Goal: Book appointment/travel/reservation

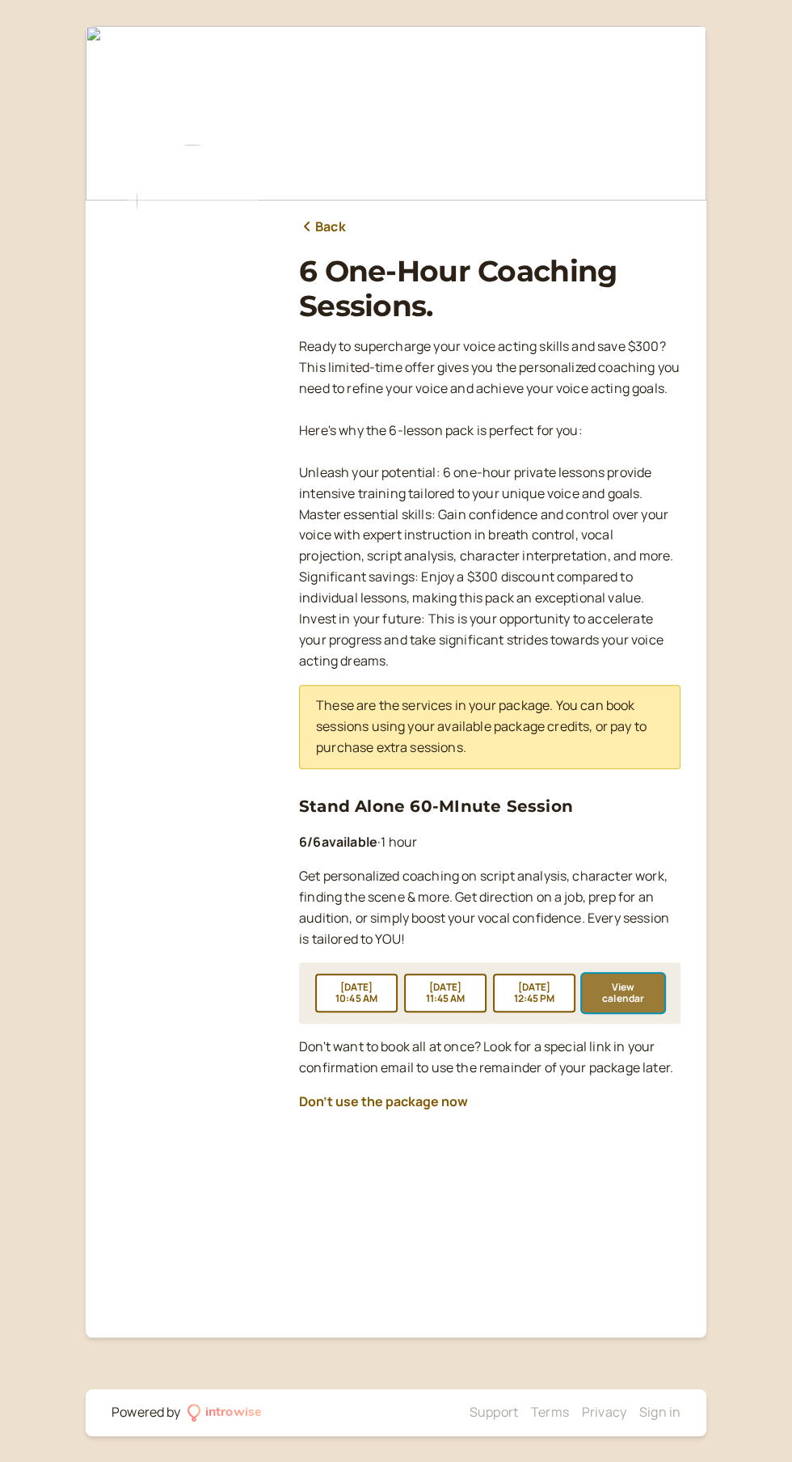
click at [643, 1012] on button "View calendar" at bounding box center [623, 992] width 82 height 39
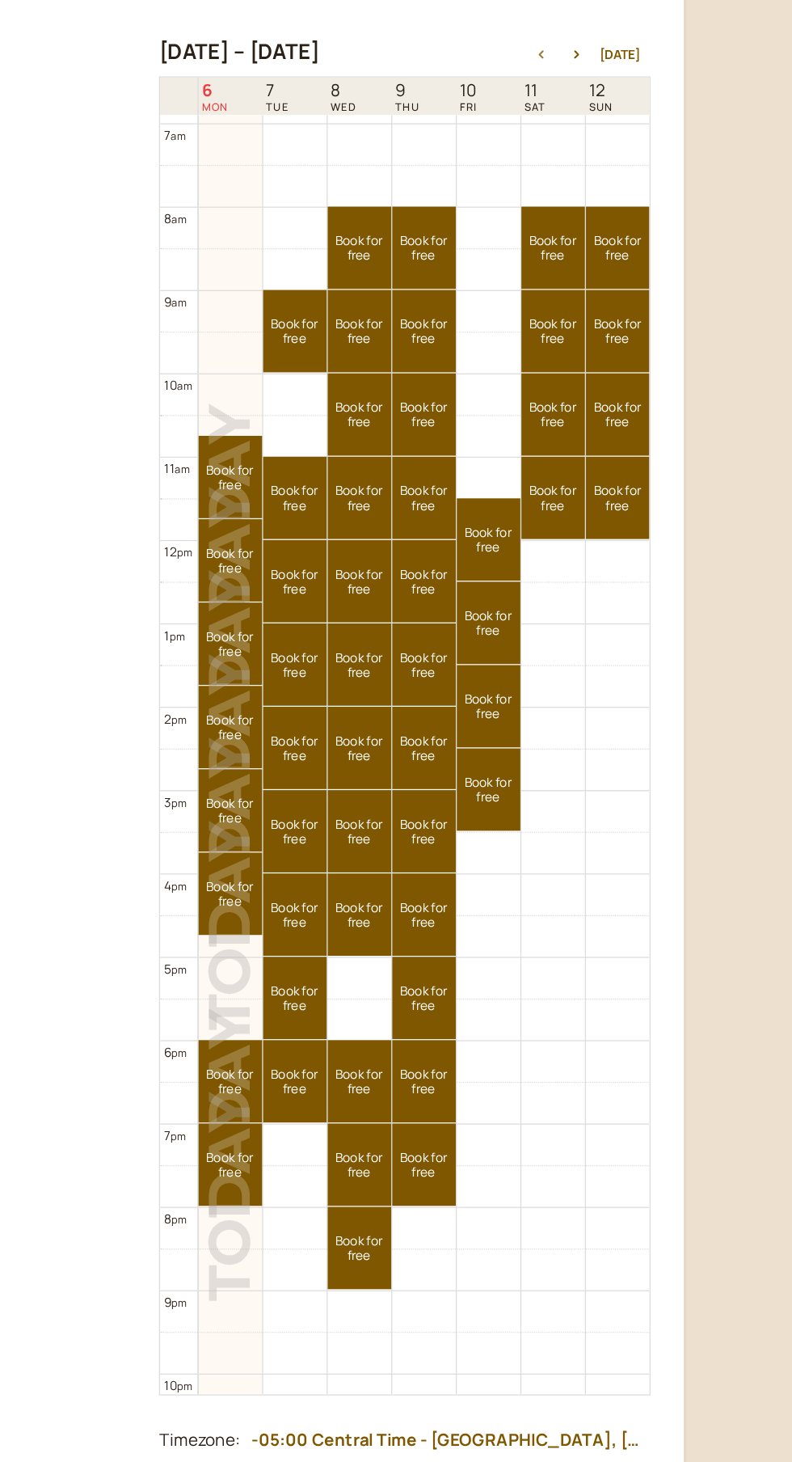
scroll to position [445, 0]
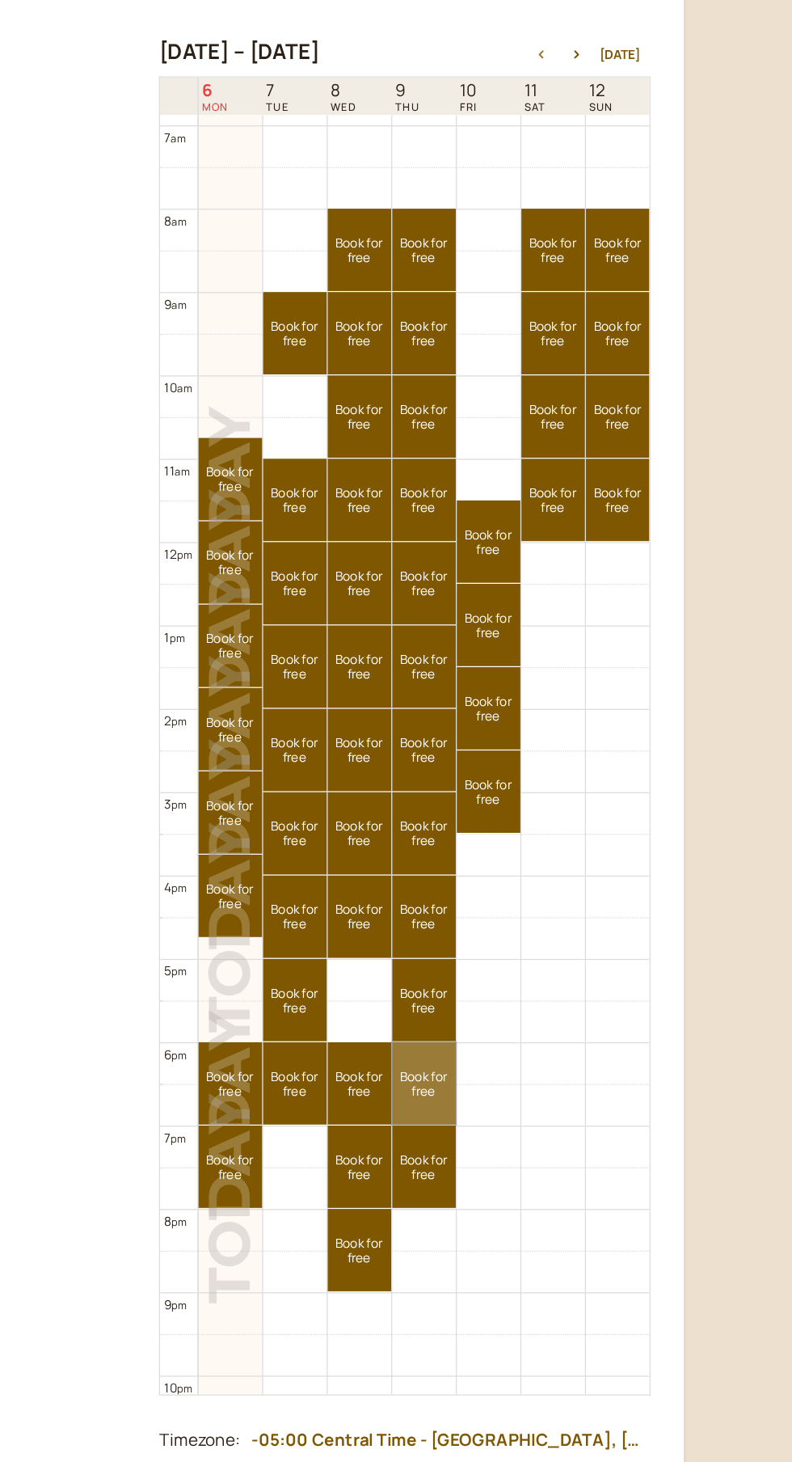
click at [509, 994] on link "Book for free free" at bounding box center [504, 1026] width 49 height 64
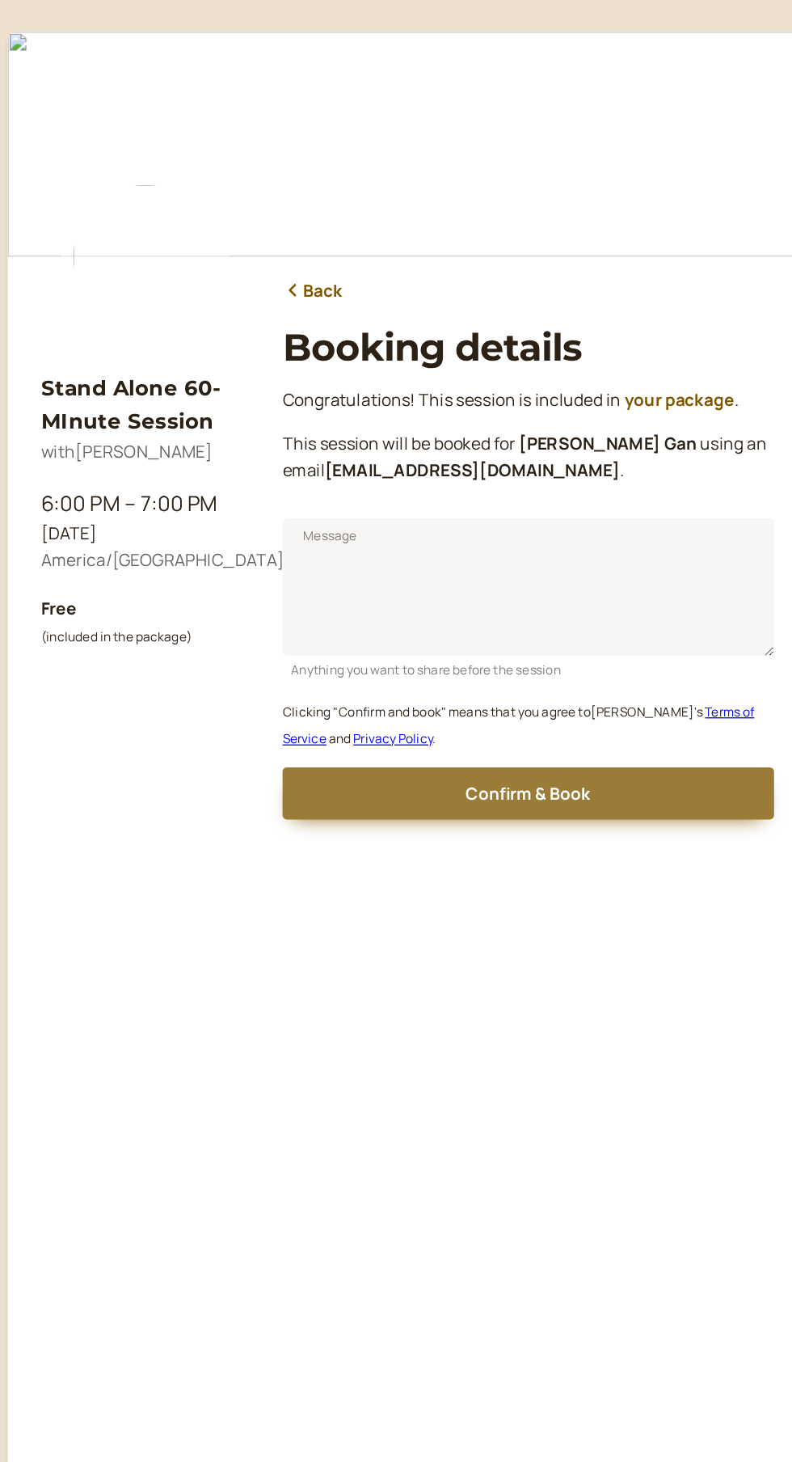
click at [571, 607] on button "Confirm & Book" at bounding box center [490, 617] width 382 height 40
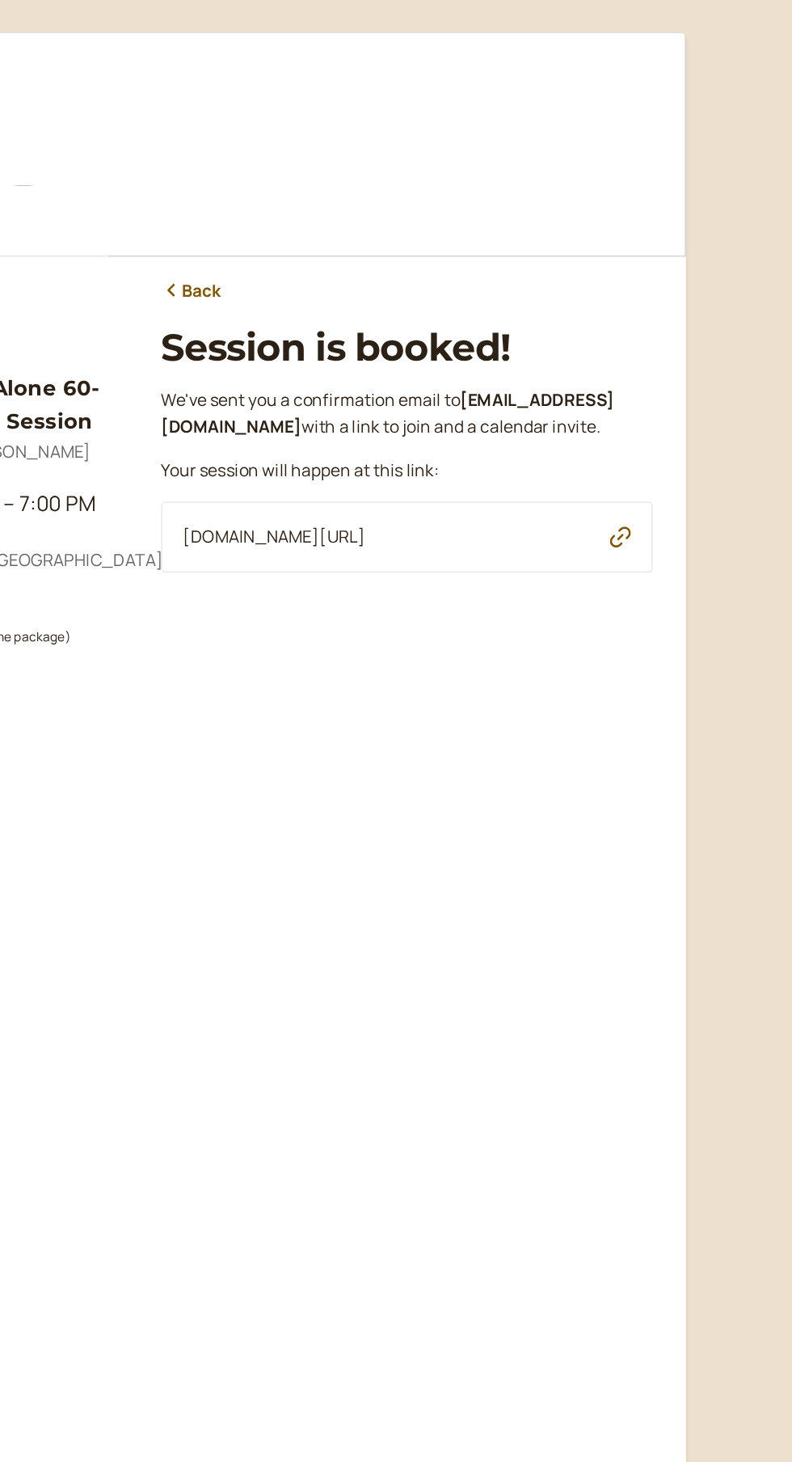
click at [657, 426] on icon "button" at bounding box center [656, 418] width 16 height 16
